Goal: Task Accomplishment & Management: Manage account settings

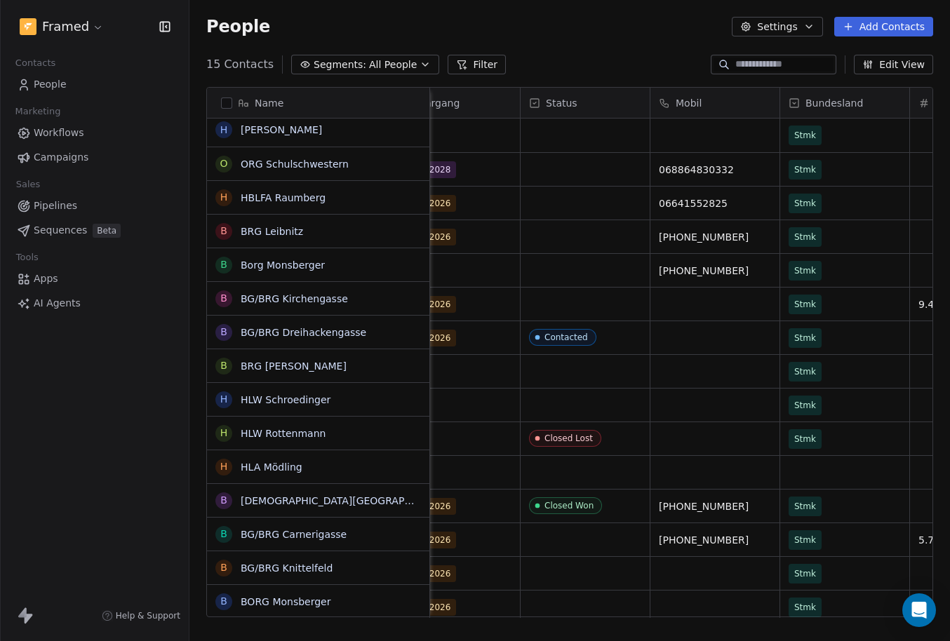
scroll to position [6, 0]
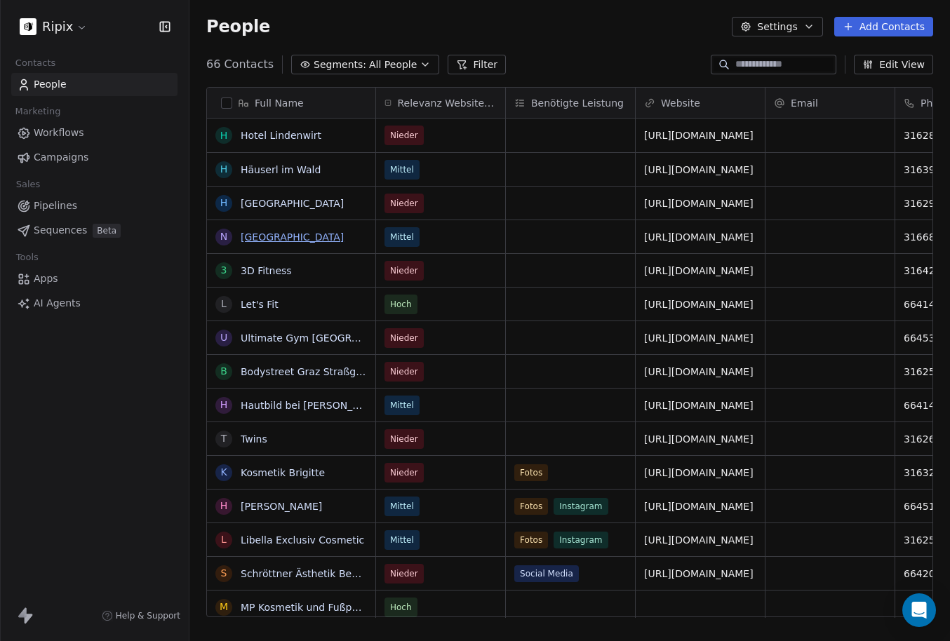
scroll to position [564, 760]
click at [27, 85] on icon at bounding box center [24, 85] width 14 height 14
click at [63, 86] on span "People" at bounding box center [50, 84] width 33 height 15
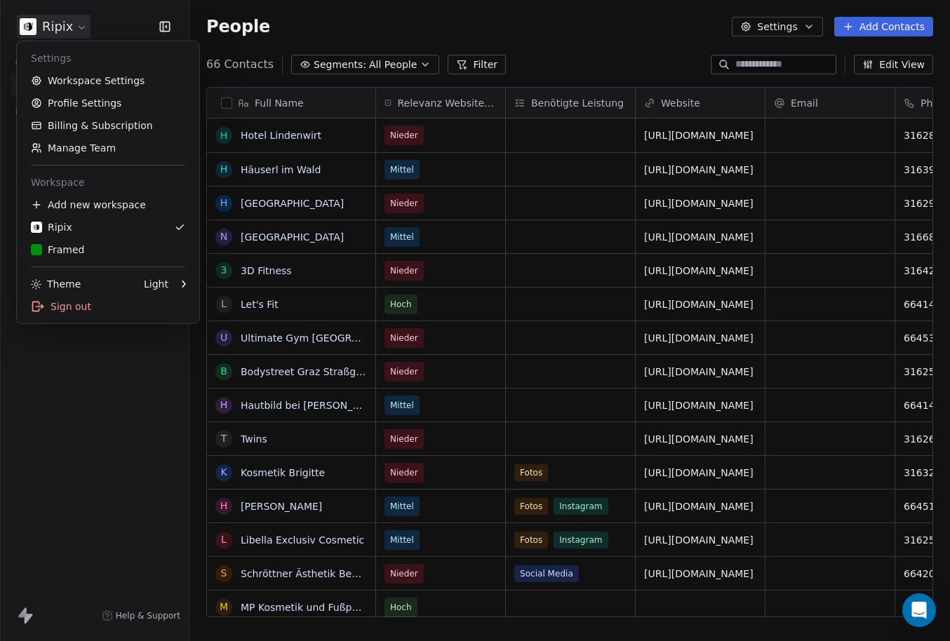
click at [69, 25] on html "Ripix Contacts People Marketing Workflows Campaigns Sales Pipelines Sequences B…" at bounding box center [475, 320] width 950 height 641
click at [82, 253] on div "Framed" at bounding box center [108, 250] width 154 height 14
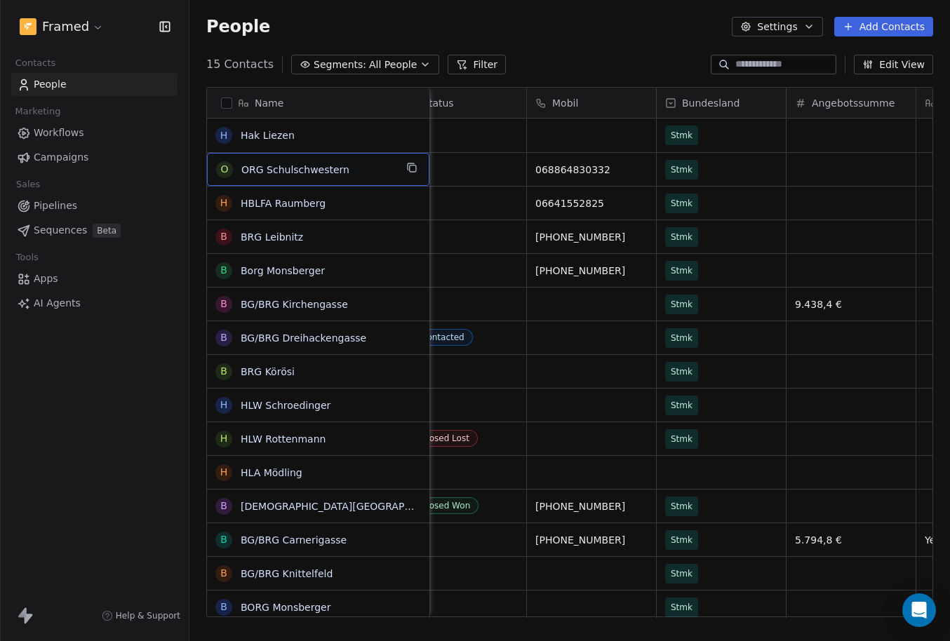
scroll to position [0, 2016]
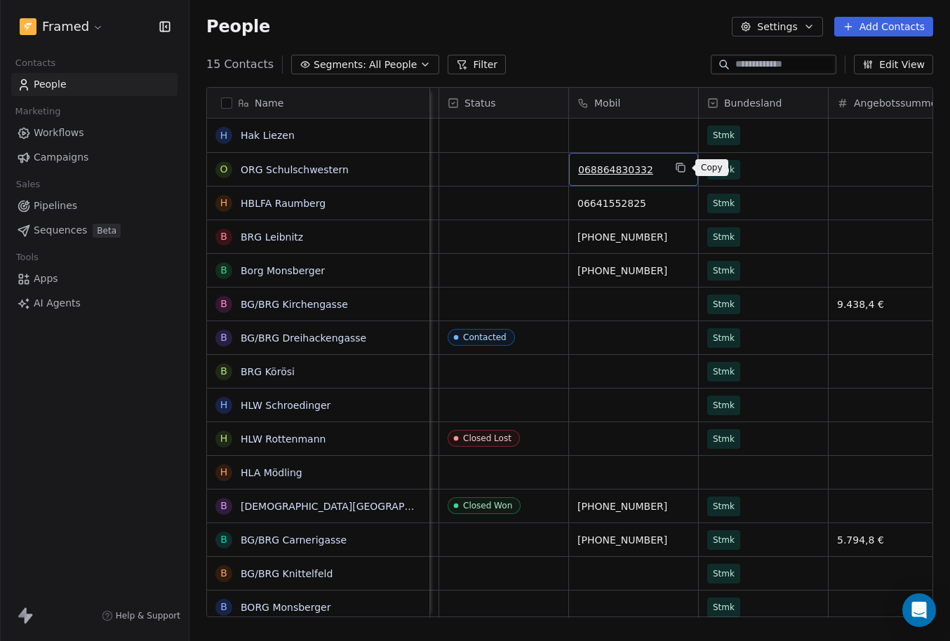
click at [680, 170] on icon "grid" at bounding box center [680, 167] width 11 height 11
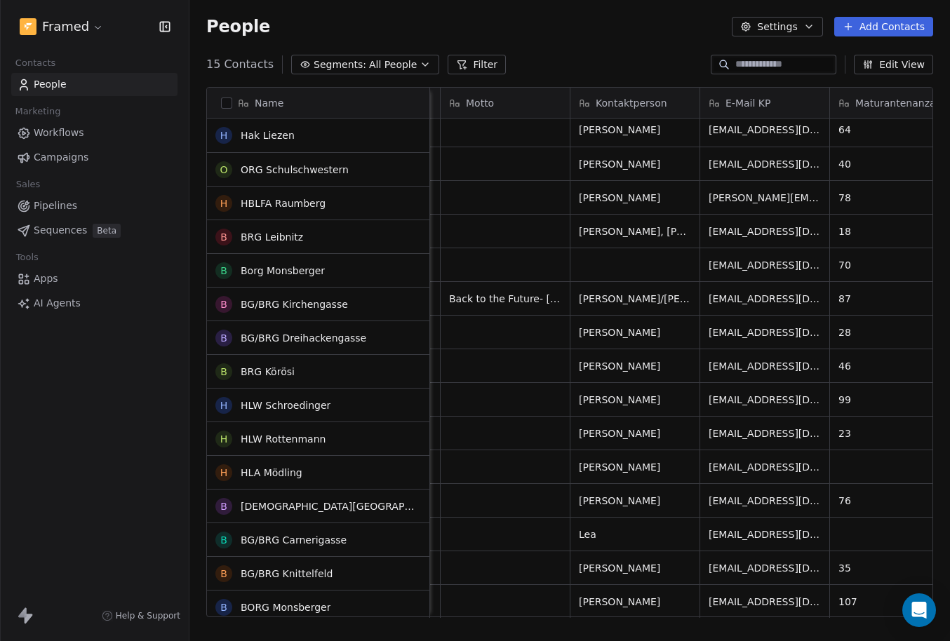
scroll to position [0, 0]
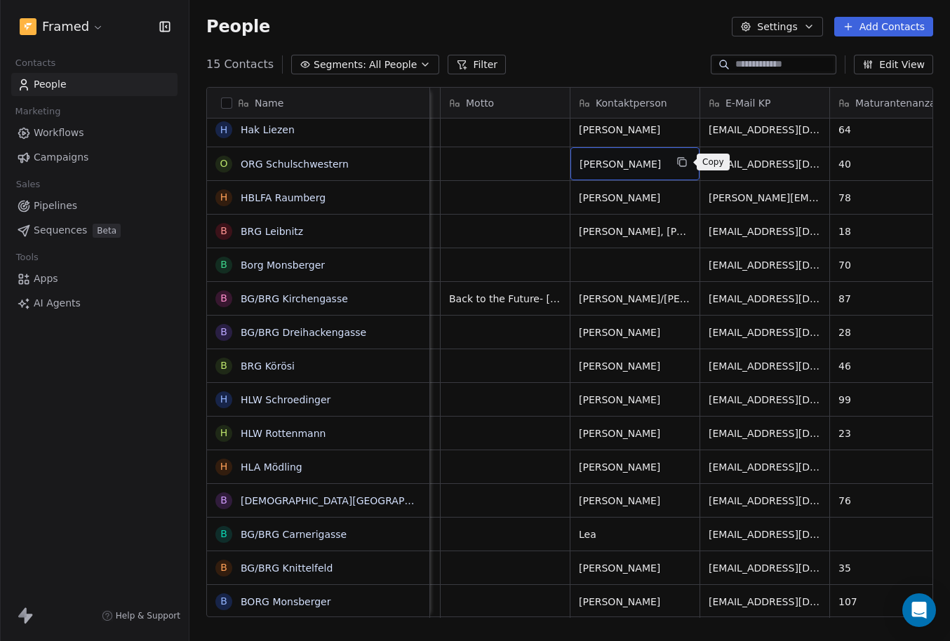
click at [683, 166] on icon "grid" at bounding box center [683, 163] width 6 height 6
